Goal: Navigation & Orientation: Go to known website

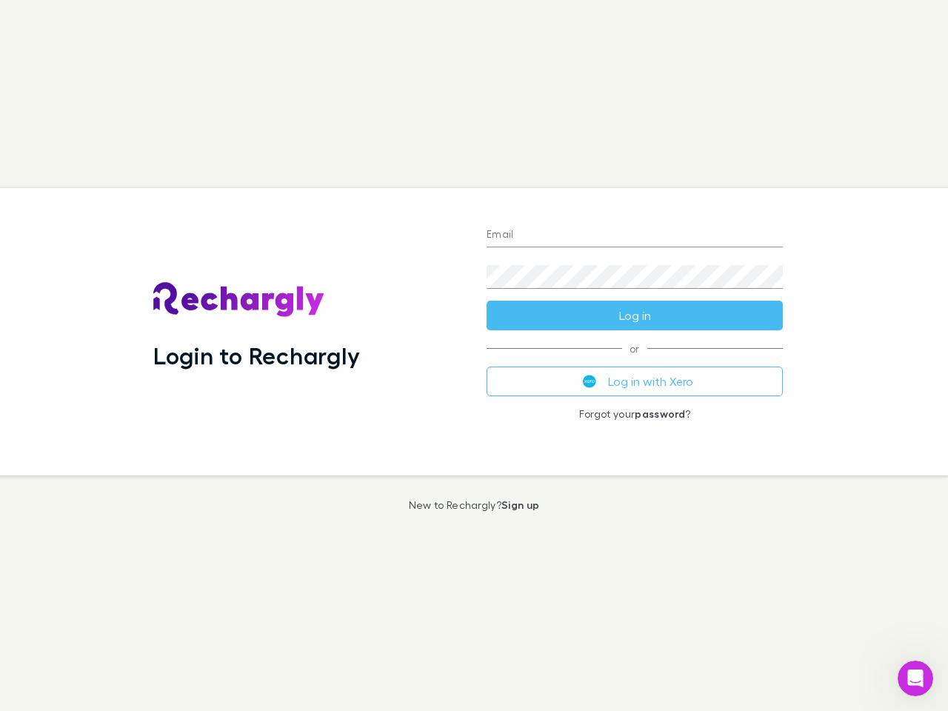
click at [474, 356] on div "Login to Rechargly" at bounding box center [308, 332] width 333 height 288
click at [635, 236] on input "Email" at bounding box center [635, 236] width 296 height 24
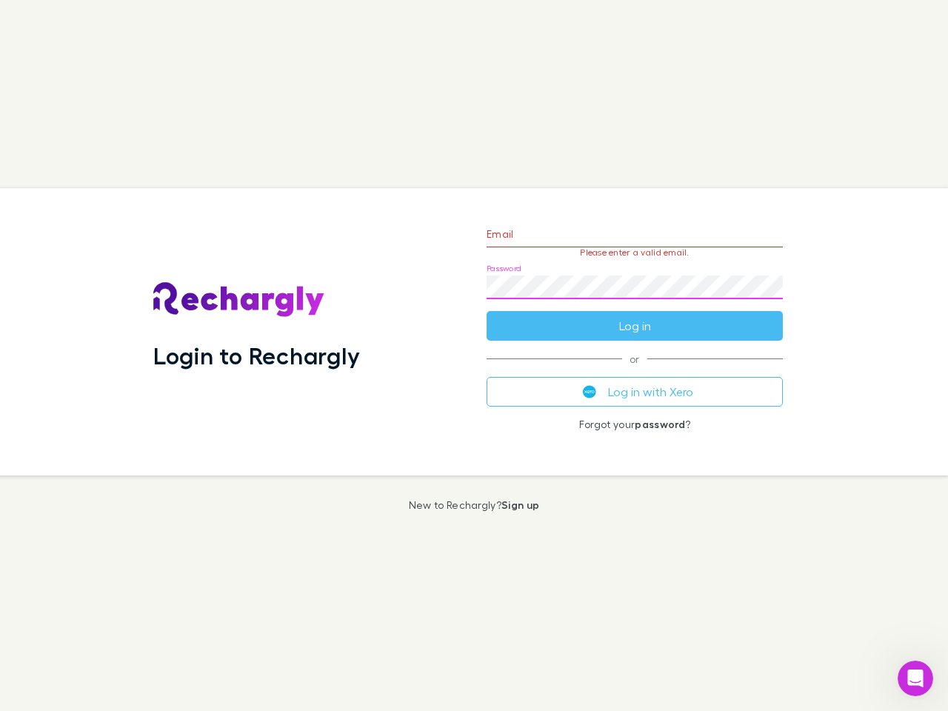
click at [635, 316] on form "Email Please enter a valid email. Password Log in" at bounding box center [635, 276] width 296 height 129
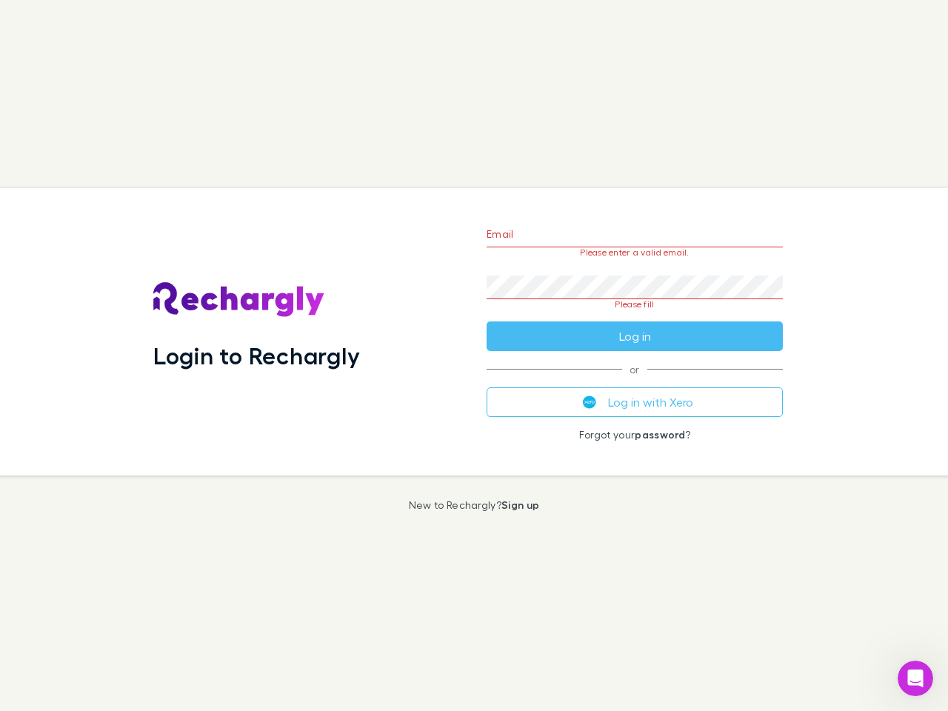
click at [635, 382] on div "Email Please enter a valid email. Password Please fill Log in or Log in with Xe…" at bounding box center [635, 332] width 320 height 288
click at [916, 679] on icon "Open Intercom Messenger" at bounding box center [916, 679] width 24 height 24
